Goal: Find specific page/section: Find specific page/section

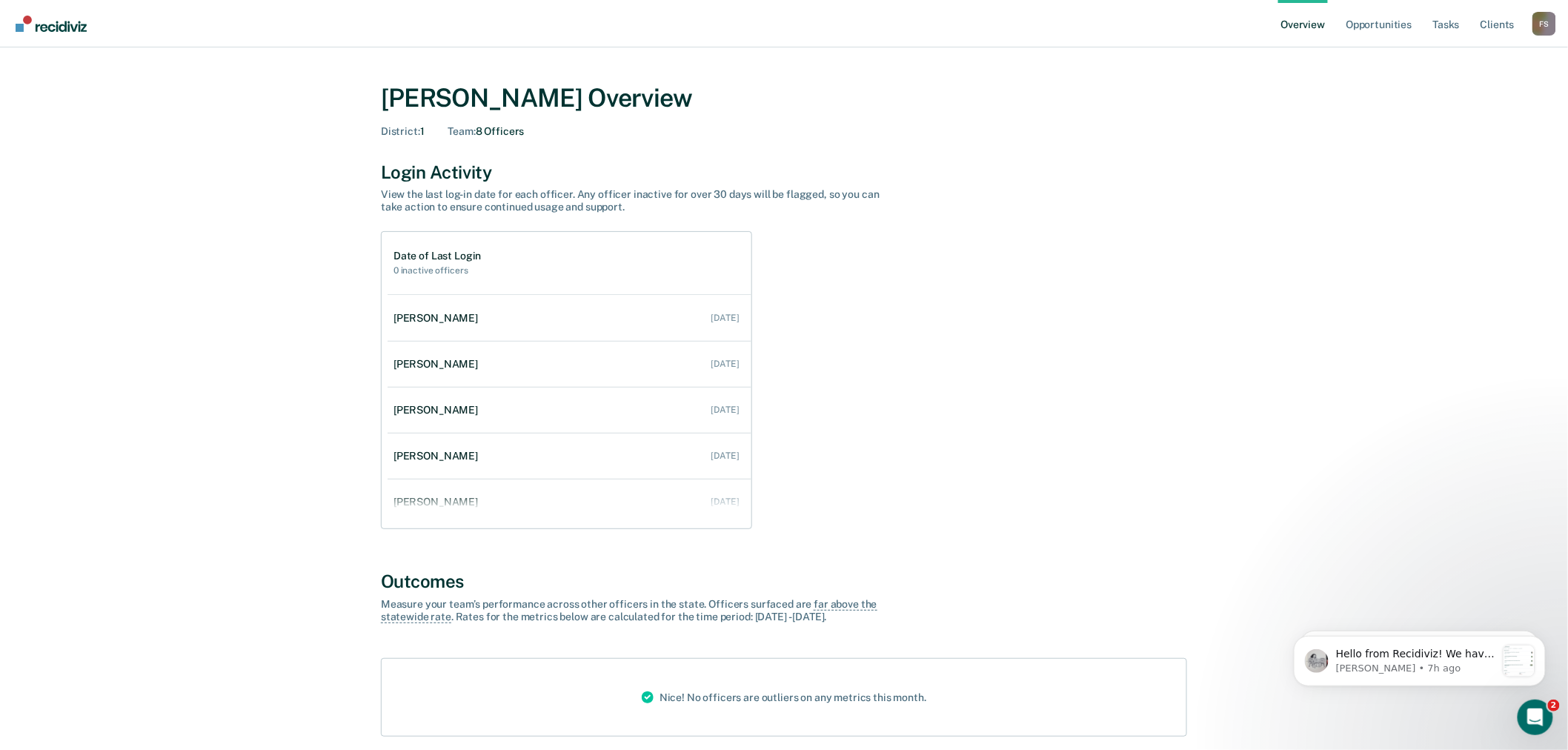
click at [1545, 25] on div "F S" at bounding box center [1544, 23] width 24 height 24
click at [1463, 113] on link "Go to Operations" at bounding box center [1485, 115] width 96 height 12
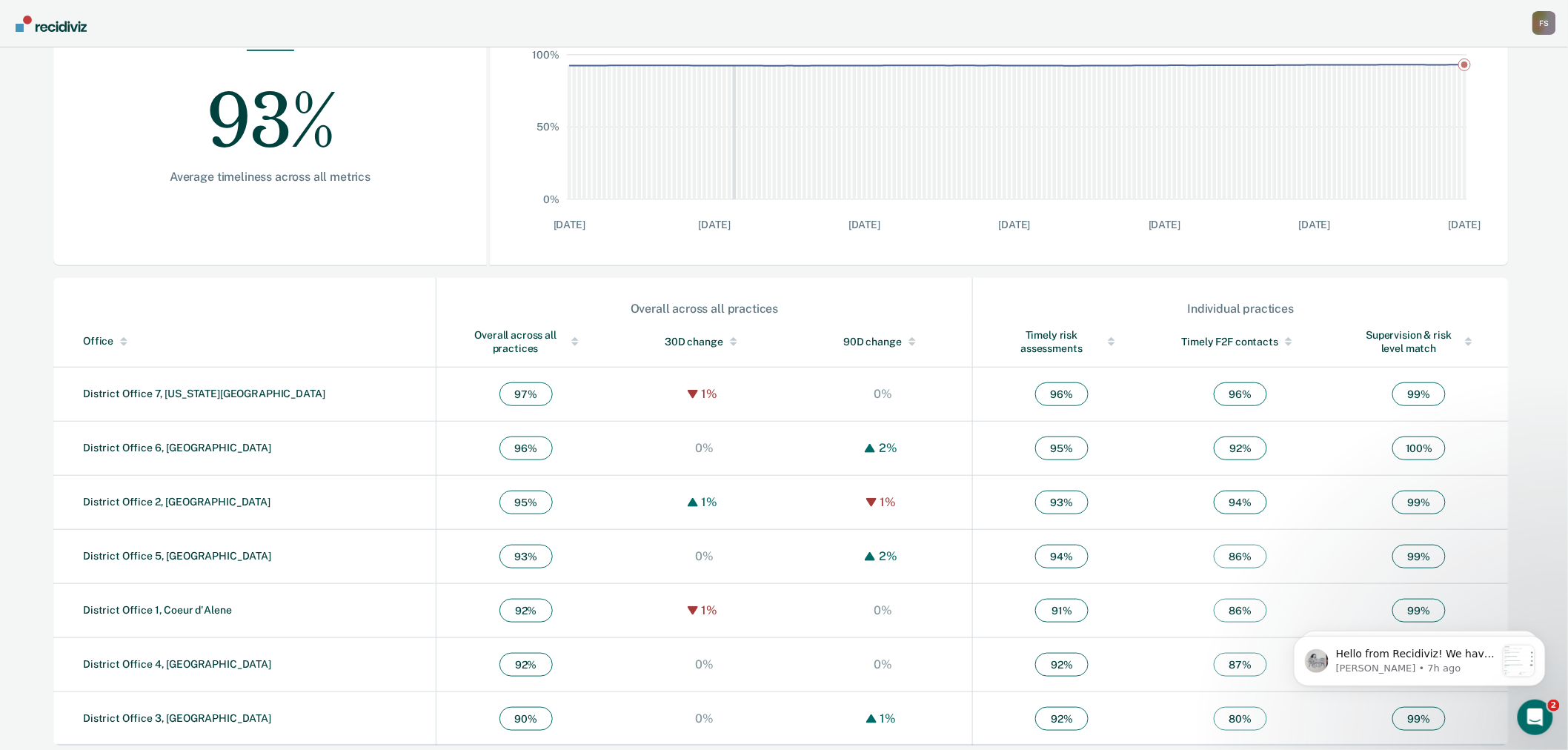
scroll to position [283, 0]
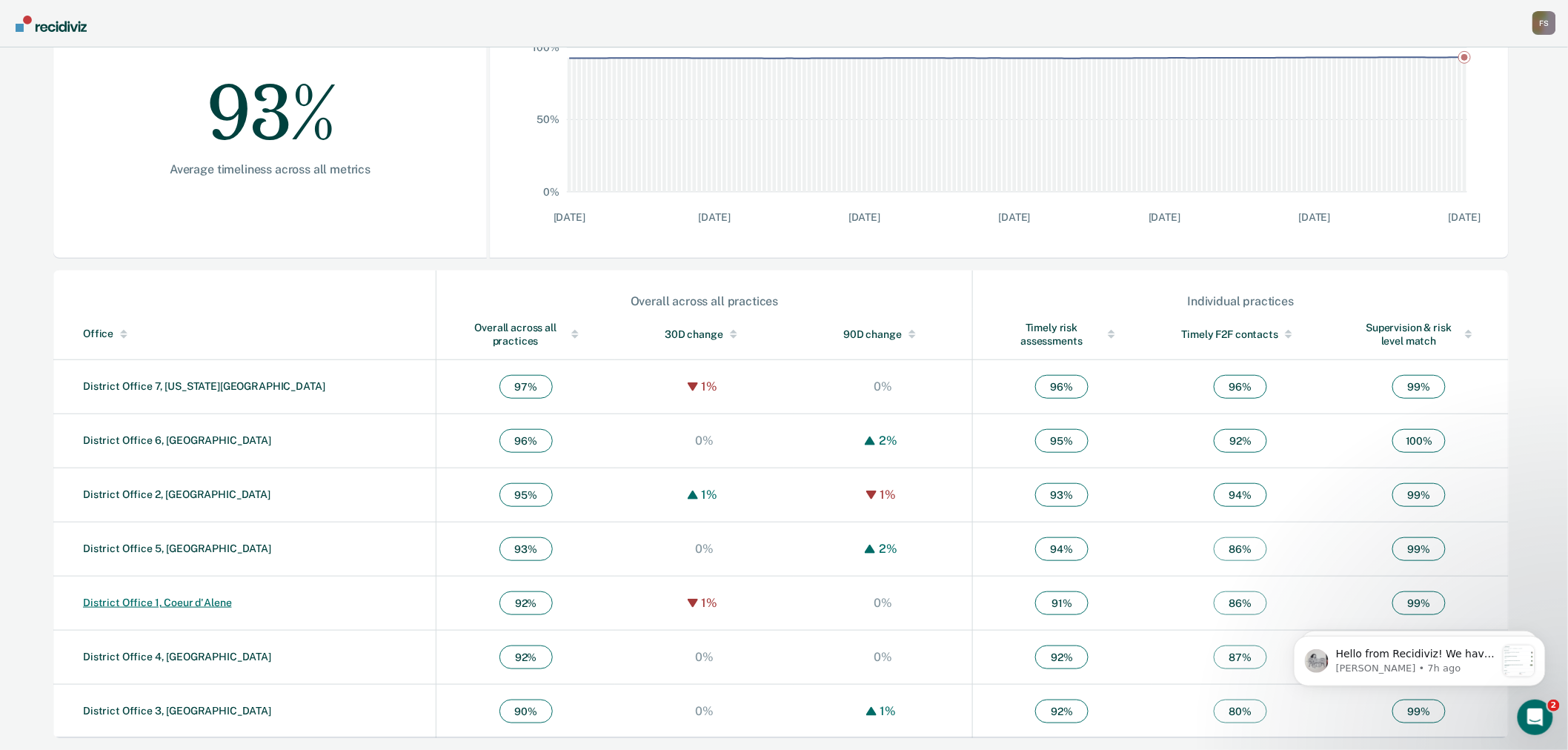
click at [197, 598] on link "District Office 1, Coeur d'Alene" at bounding box center [157, 602] width 149 height 12
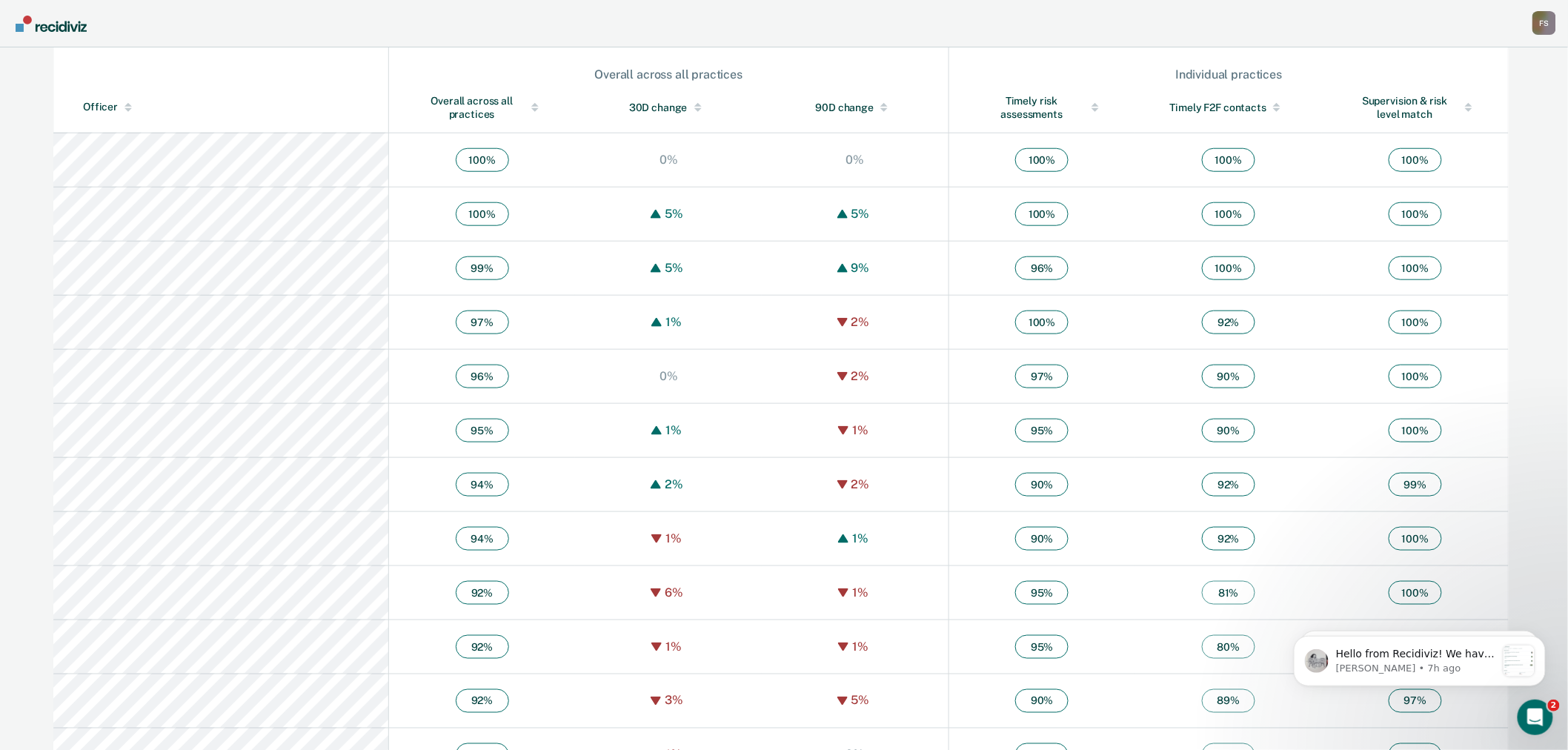
scroll to position [434, 0]
